Goal: Transaction & Acquisition: Purchase product/service

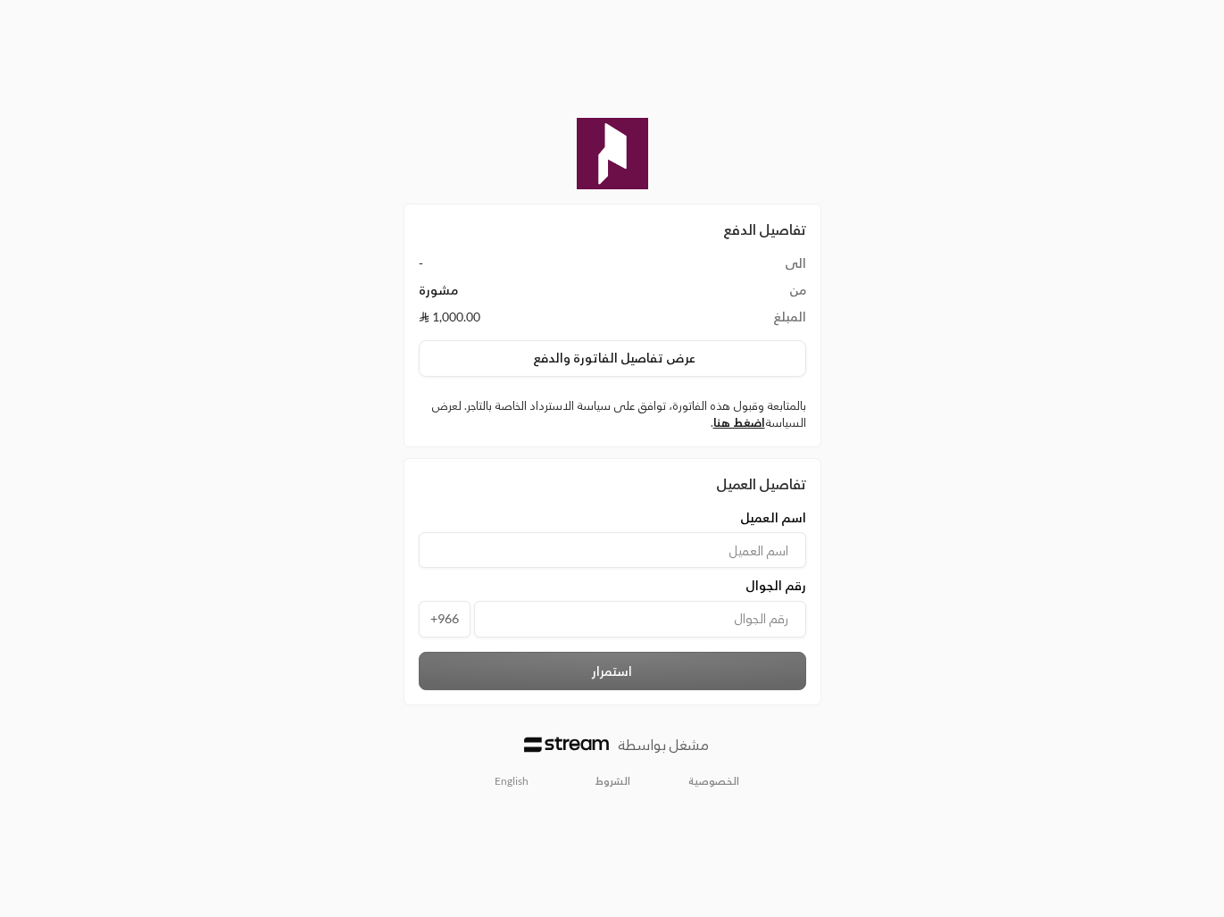
click at [769, 550] on input at bounding box center [612, 550] width 387 height 36
click at [650, 353] on button "عرض تفاصيل الفاتورة والدفع" at bounding box center [612, 358] width 387 height 37
